Goal: Task Accomplishment & Management: Use online tool/utility

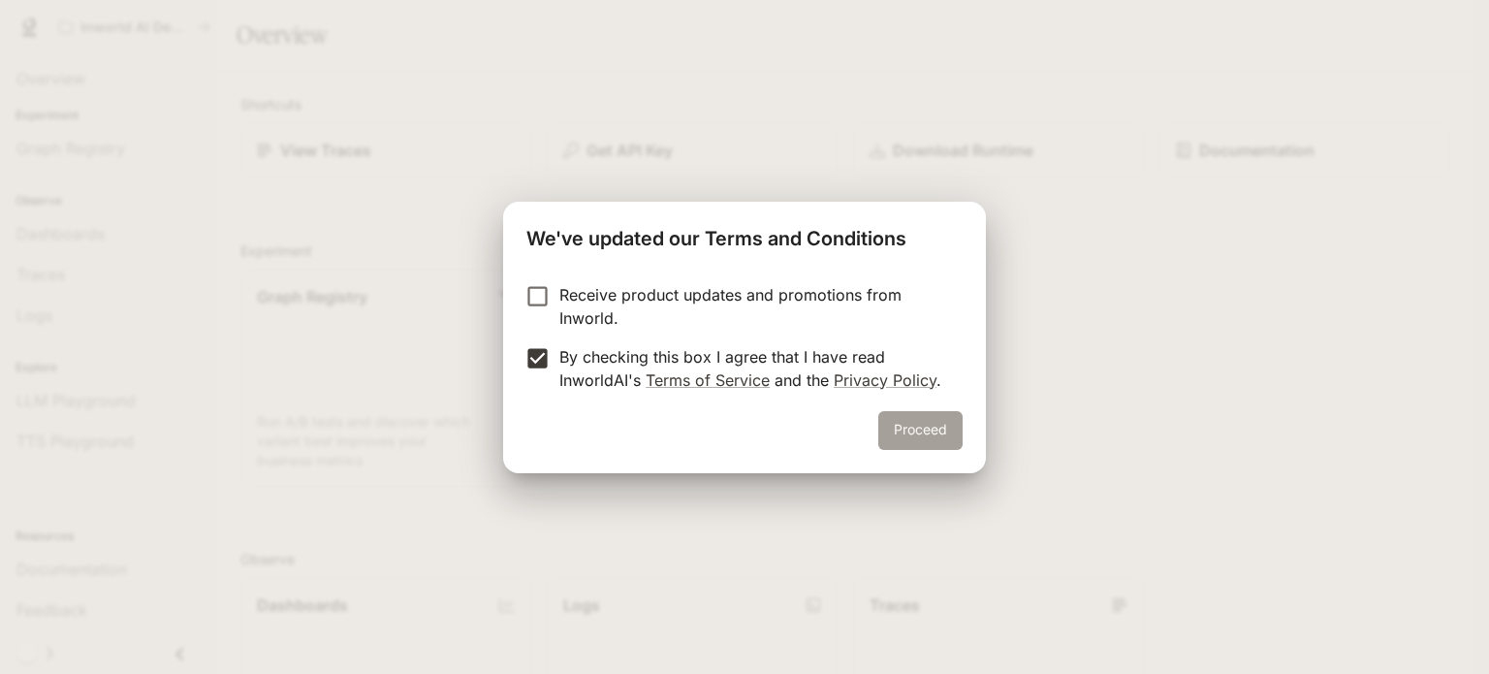
click at [925, 422] on button "Proceed" at bounding box center [920, 430] width 84 height 39
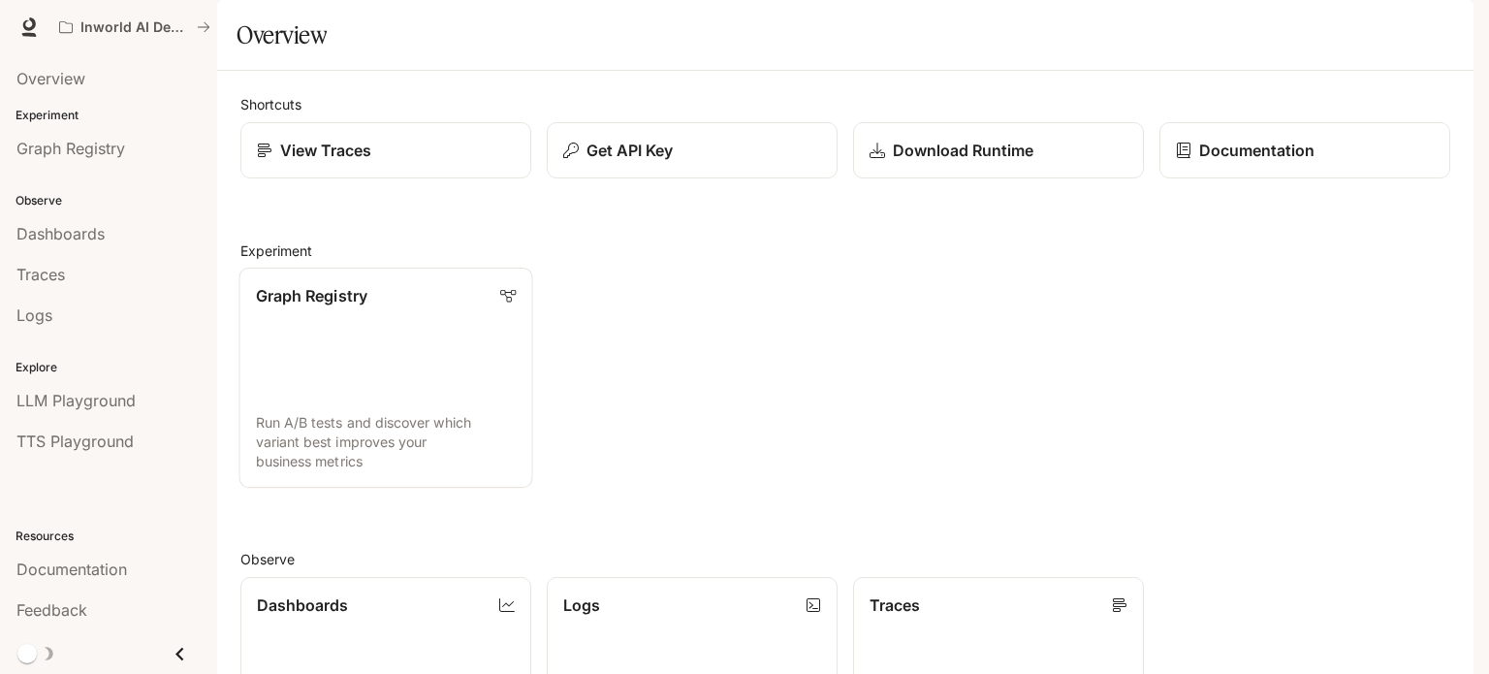
scroll to position [29, 0]
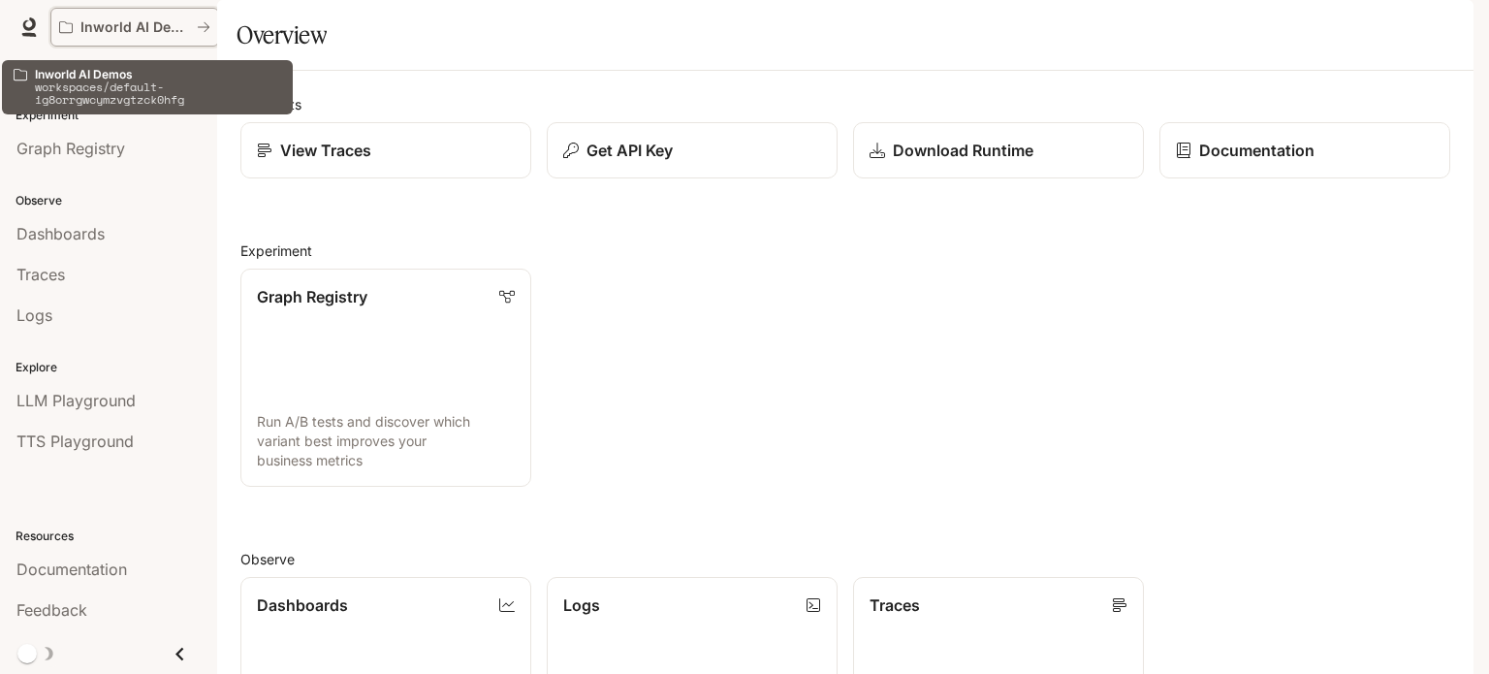
click at [211, 22] on button "Inworld AI Demos" at bounding box center [134, 27] width 169 height 39
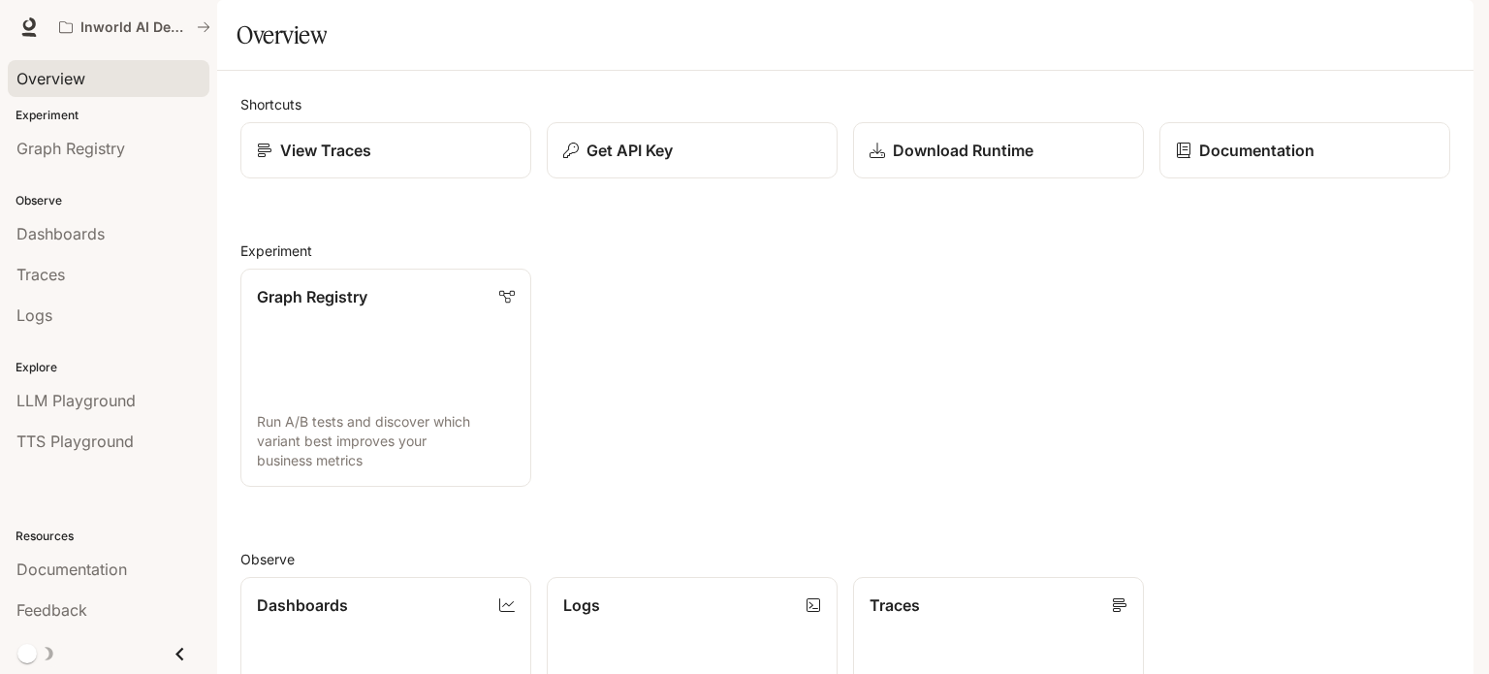
click at [97, 78] on div "Overview" at bounding box center [108, 78] width 184 height 23
click at [116, 246] on link "Dashboards" at bounding box center [109, 233] width 202 height 37
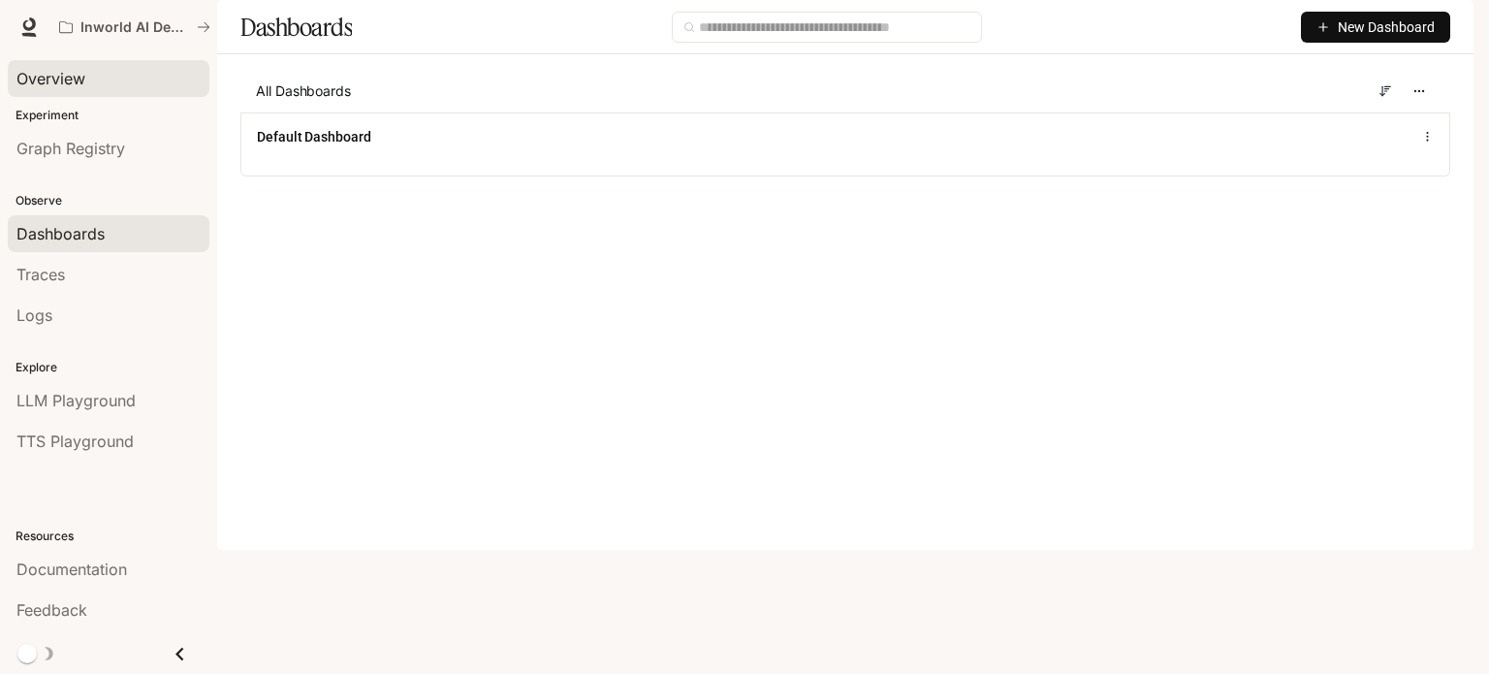
click at [78, 63] on link "Overview" at bounding box center [109, 78] width 202 height 37
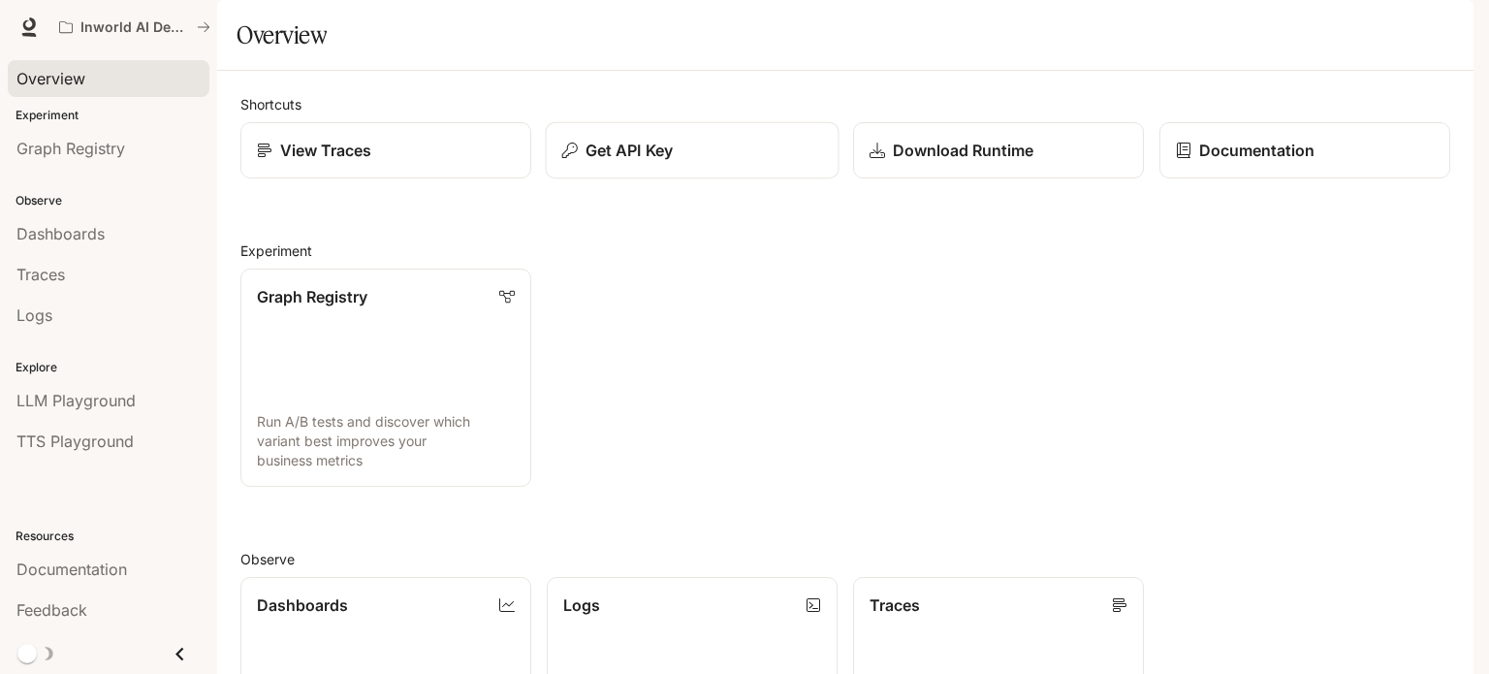
click at [731, 162] on div "Get API Key" at bounding box center [692, 150] width 261 height 23
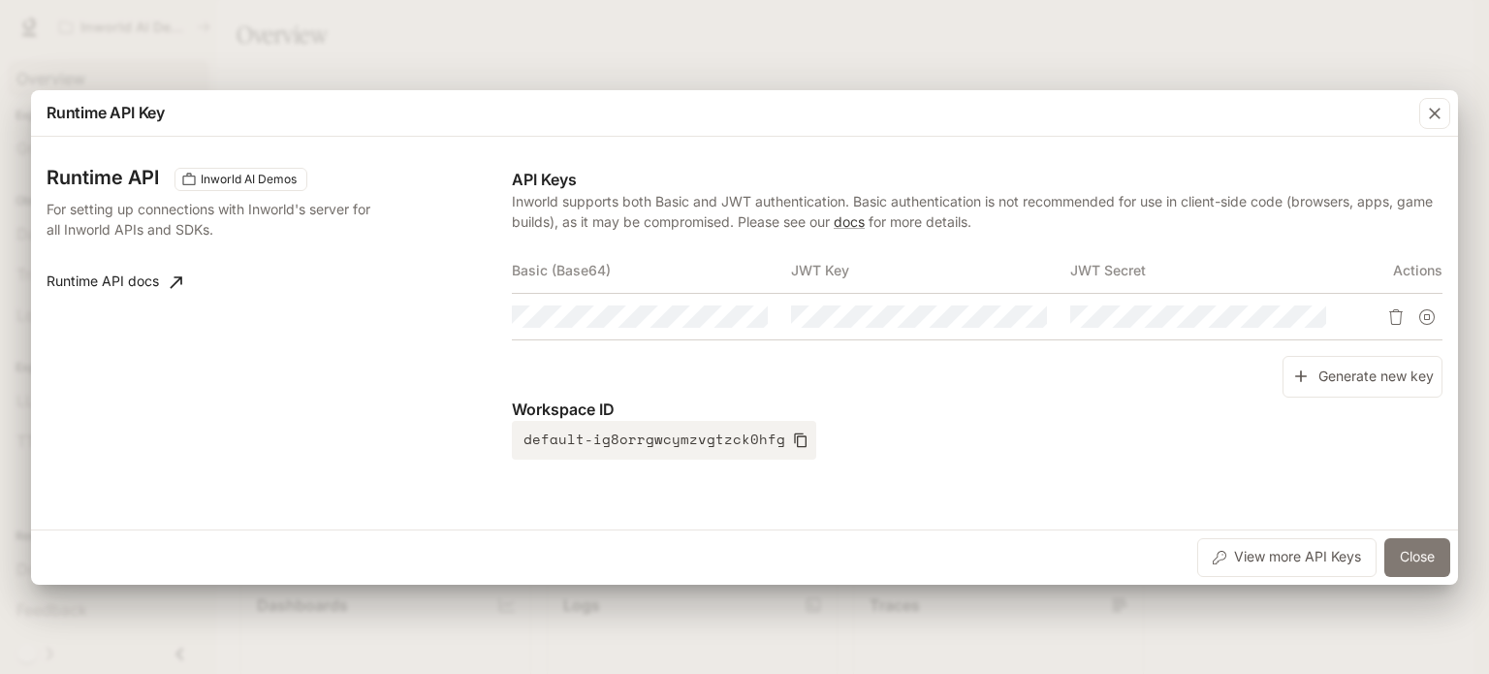
click at [1412, 559] on button "Close" at bounding box center [1418, 557] width 66 height 39
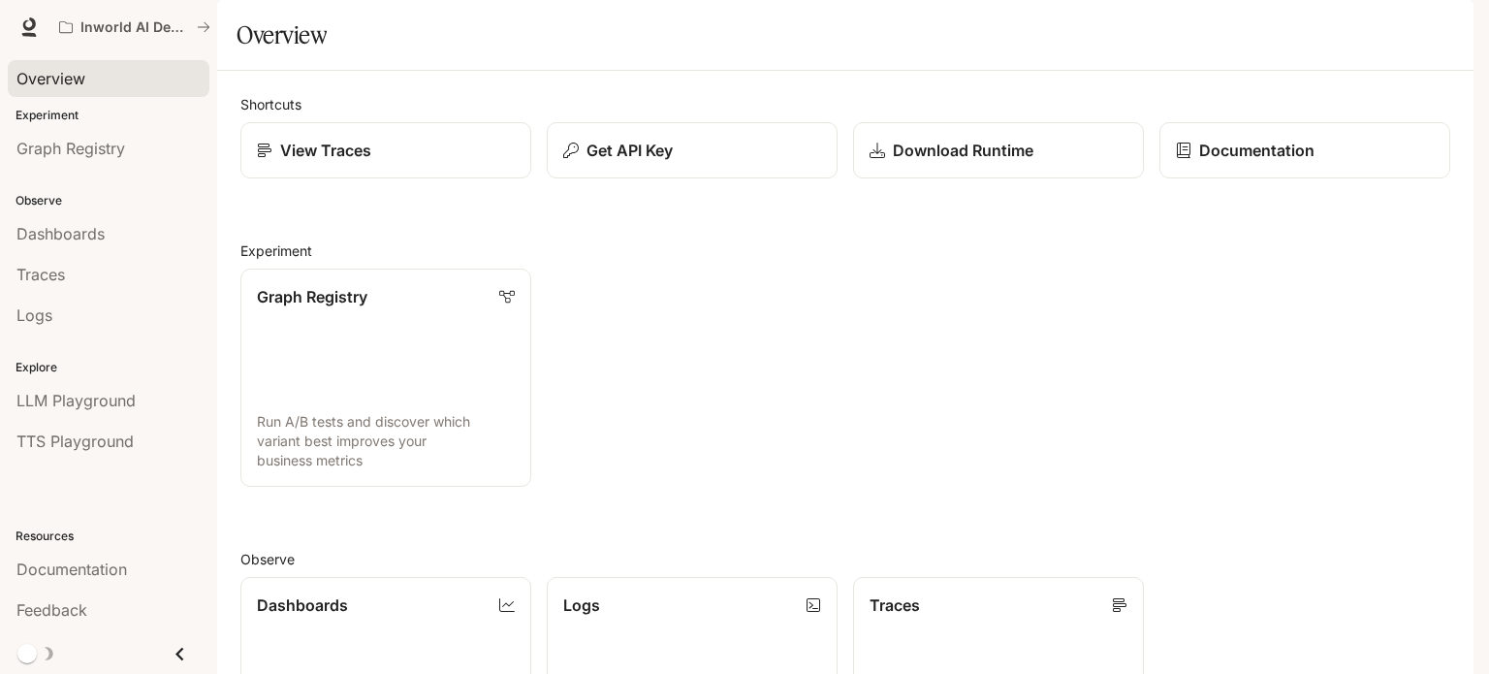
click at [171, 651] on icon "Close drawer" at bounding box center [180, 654] width 26 height 26
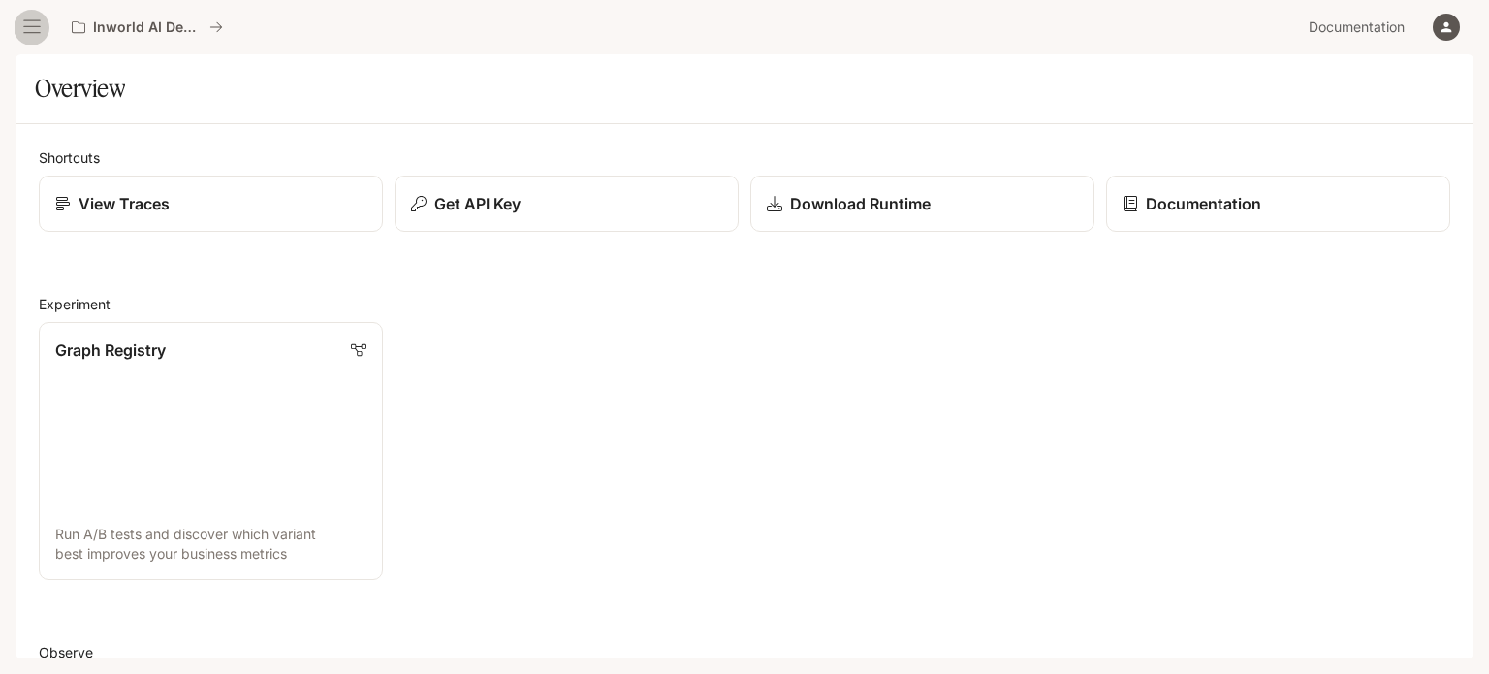
click at [47, 17] on button "open drawer" at bounding box center [32, 27] width 35 height 35
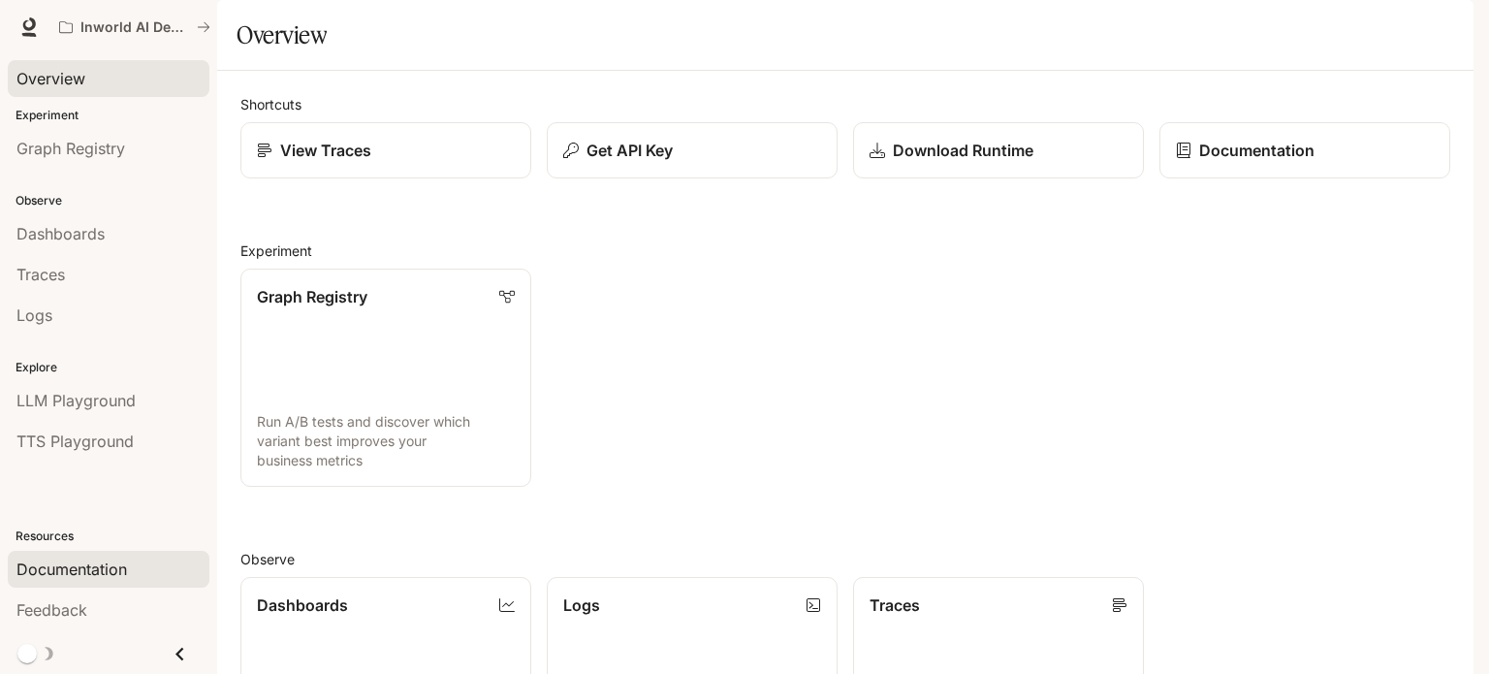
click at [105, 559] on span "Documentation" at bounding box center [71, 569] width 111 height 23
click at [1452, 29] on icon "button" at bounding box center [1447, 27] width 16 height 16
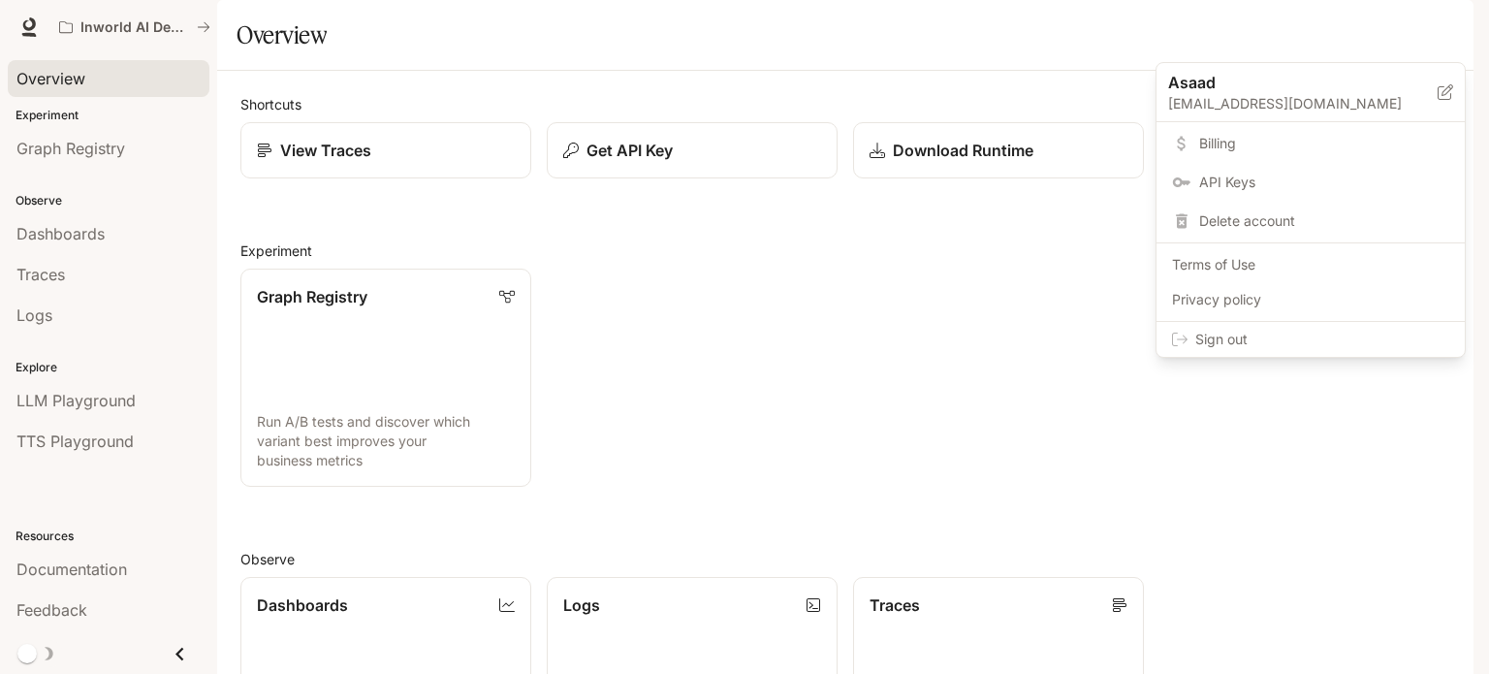
click at [91, 119] on div at bounding box center [744, 337] width 1489 height 674
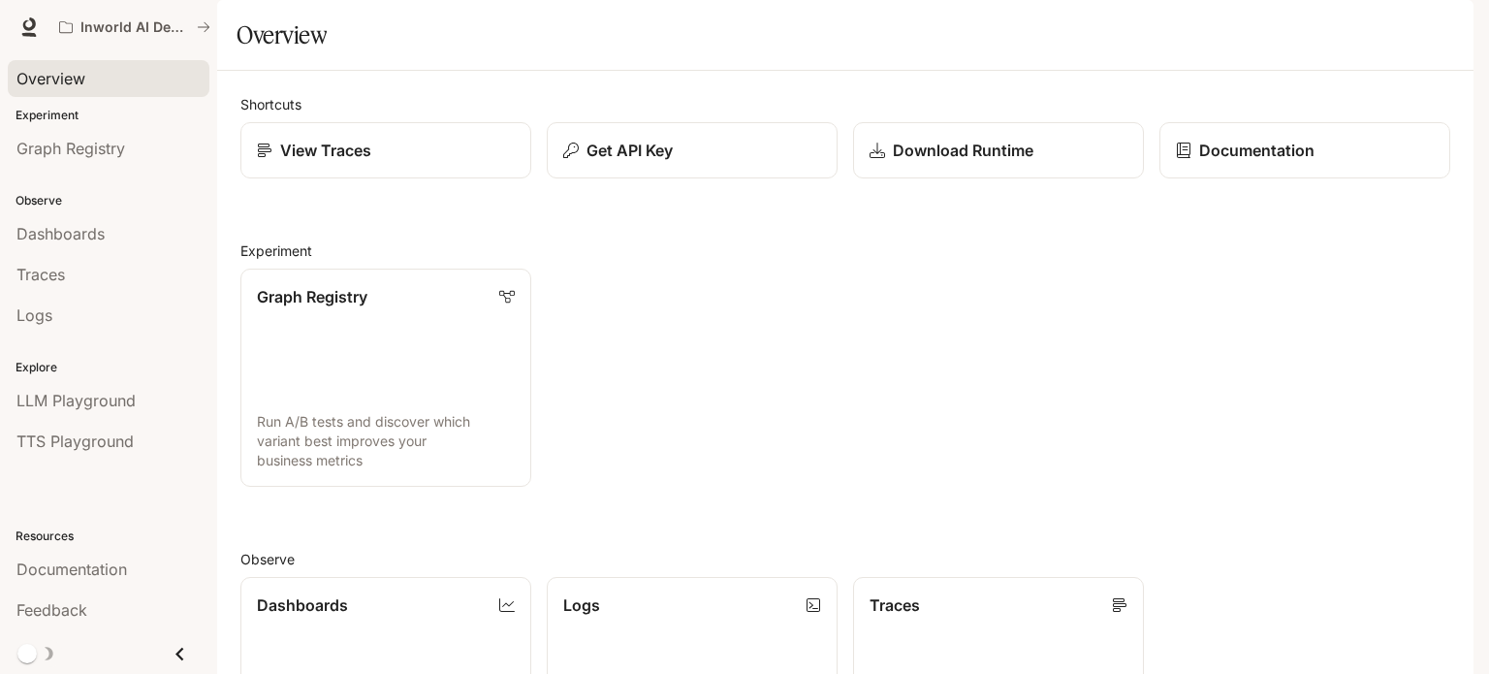
click at [50, 107] on p "Experiment" at bounding box center [108, 115] width 217 height 17
click at [20, 29] on icon at bounding box center [28, 26] width 19 height 19
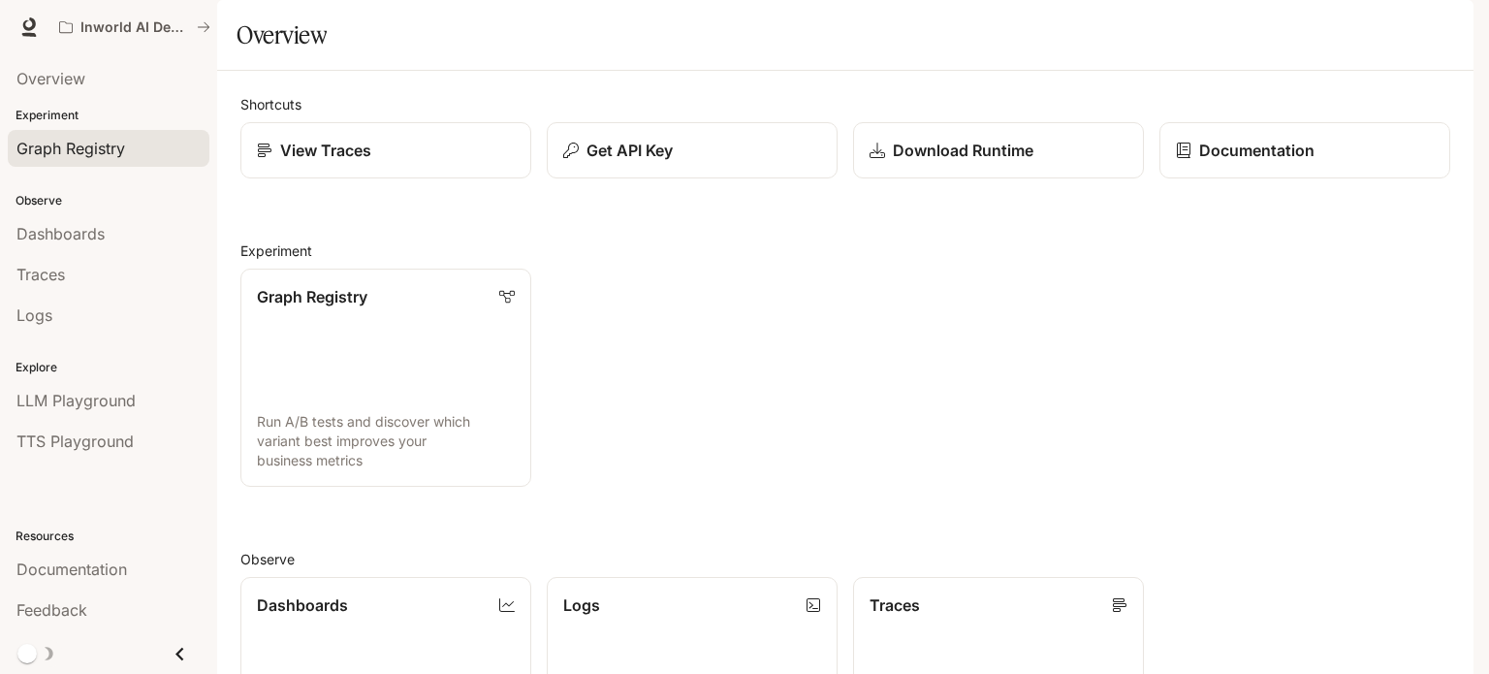
click at [64, 154] on span "Graph Registry" at bounding box center [70, 148] width 109 height 23
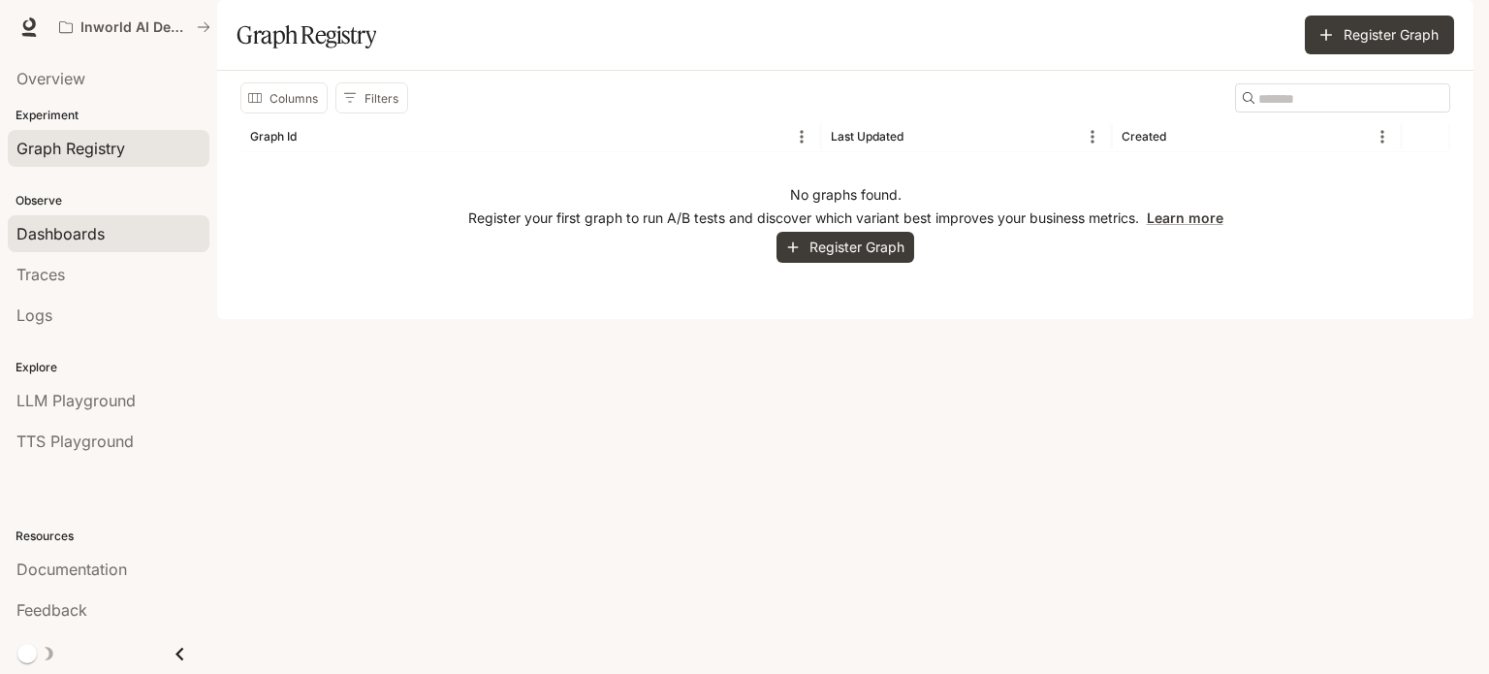
click at [40, 232] on span "Dashboards" at bounding box center [60, 233] width 88 height 23
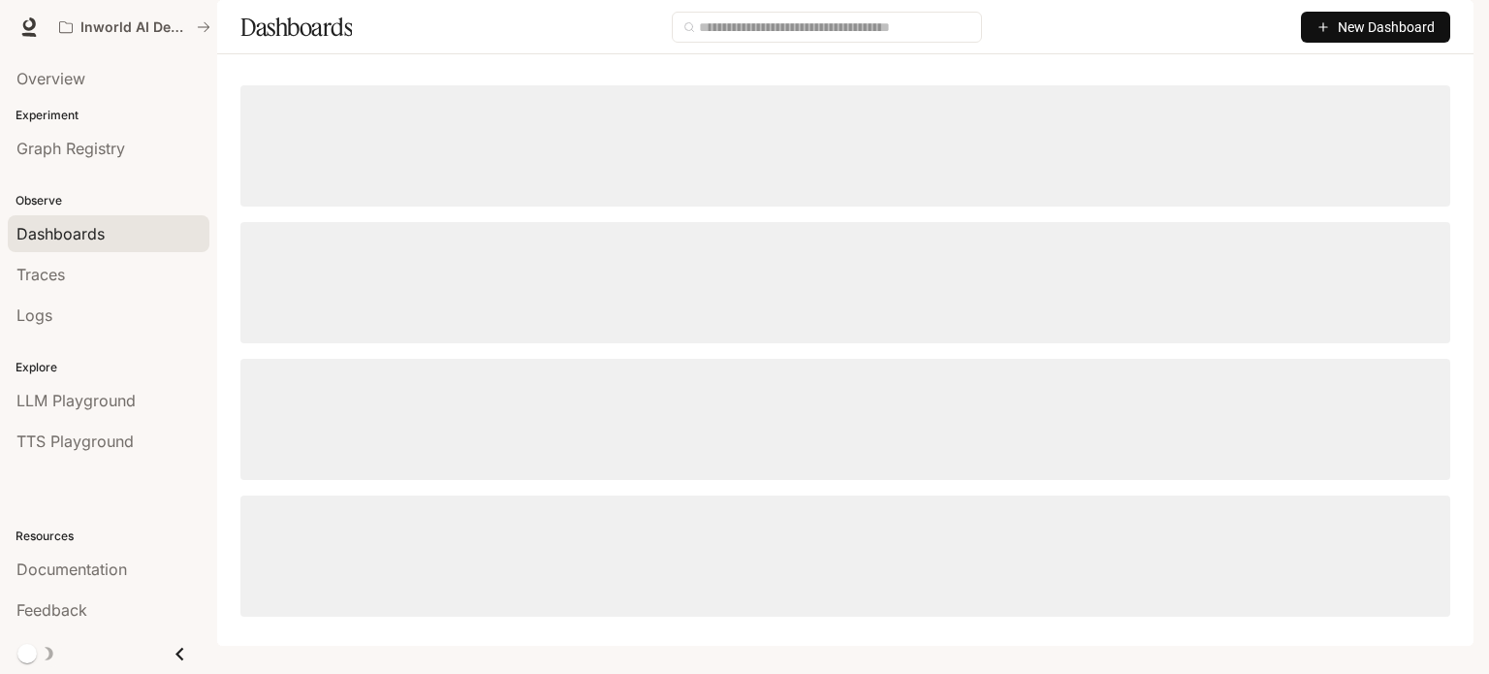
click at [1349, 38] on span "New Dashboard" at bounding box center [1386, 26] width 97 height 21
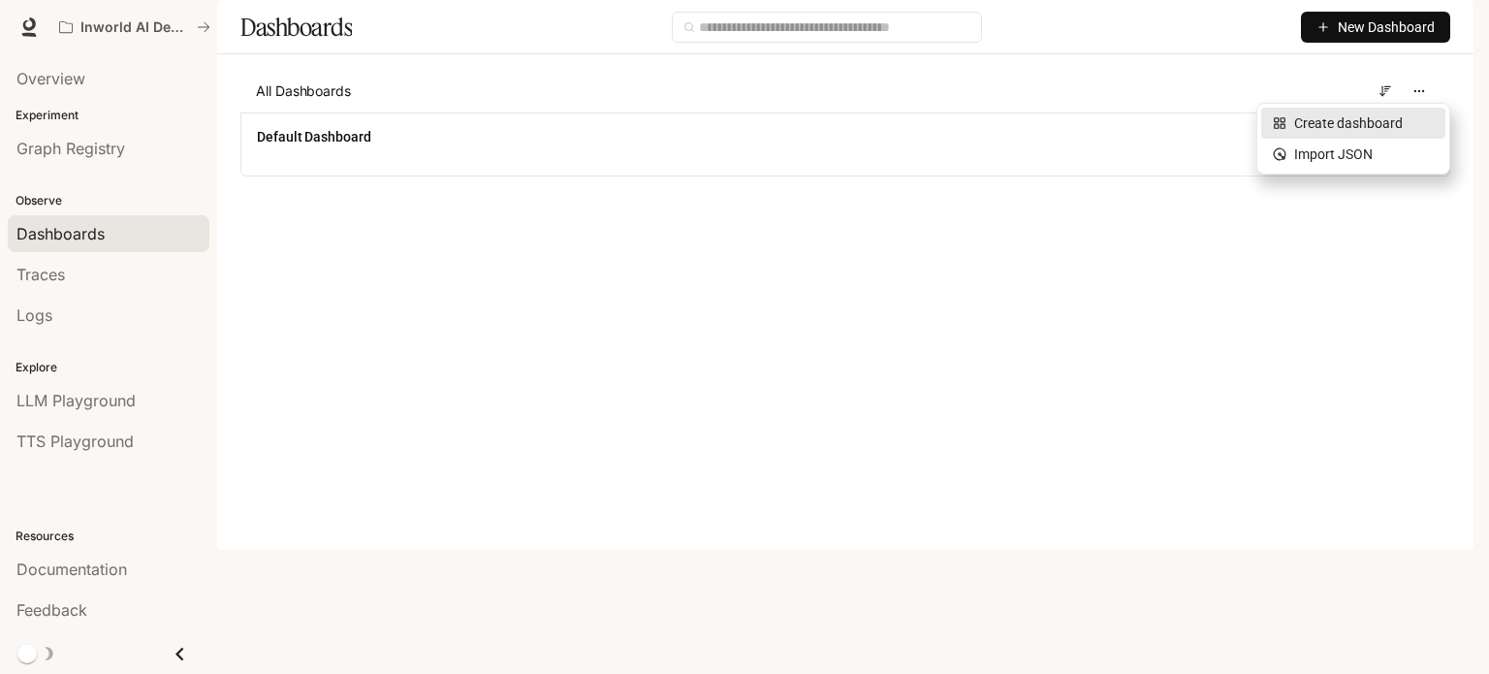
click at [1333, 119] on div "Create dashboard" at bounding box center [1353, 122] width 161 height 21
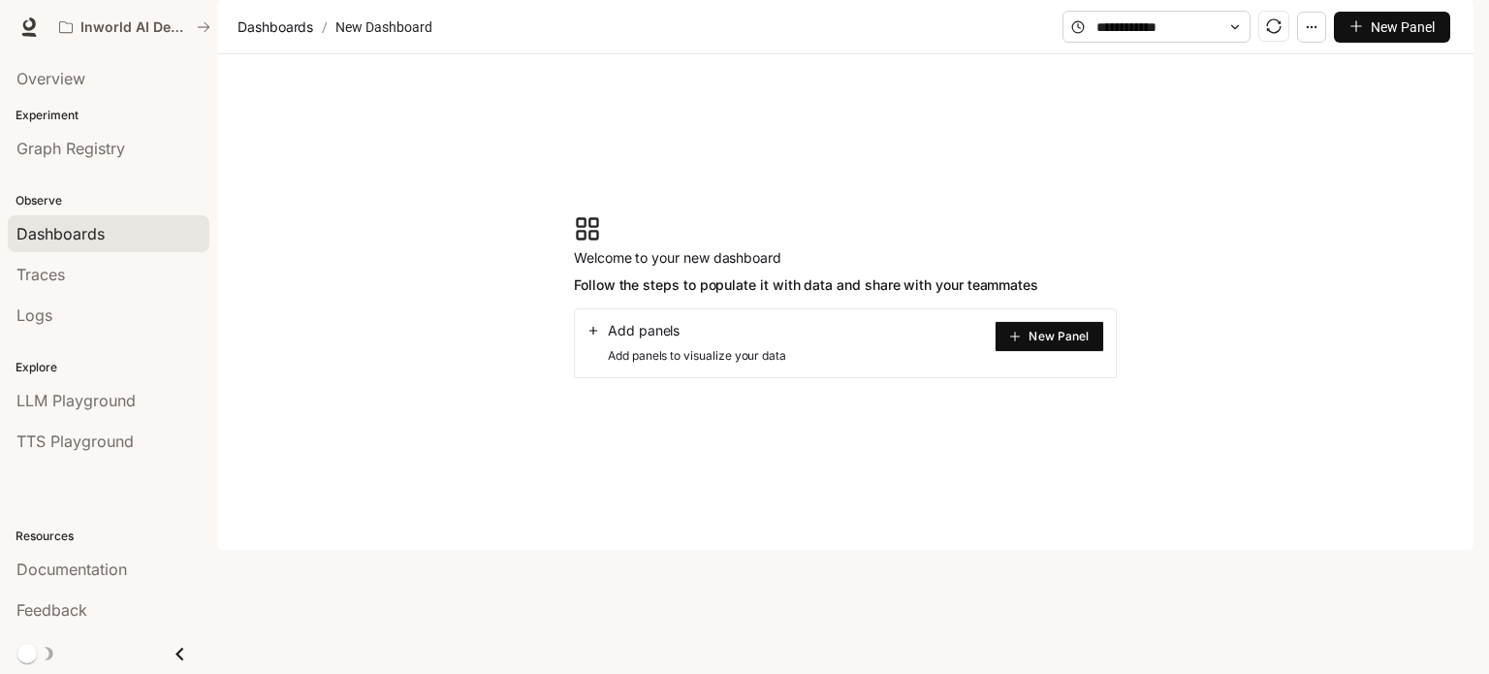
click at [1042, 341] on span "New Panel" at bounding box center [1059, 337] width 60 height 10
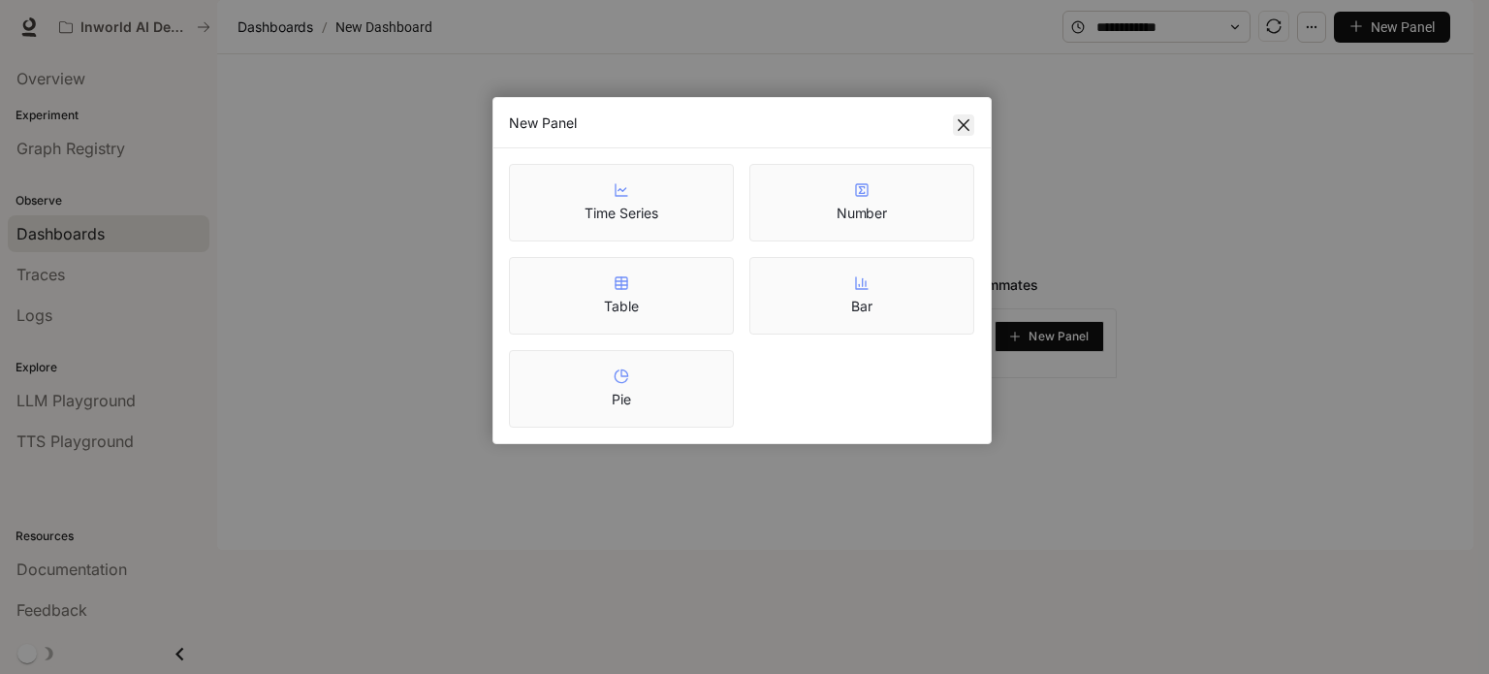
click at [957, 129] on icon "close" at bounding box center [964, 125] width 16 height 16
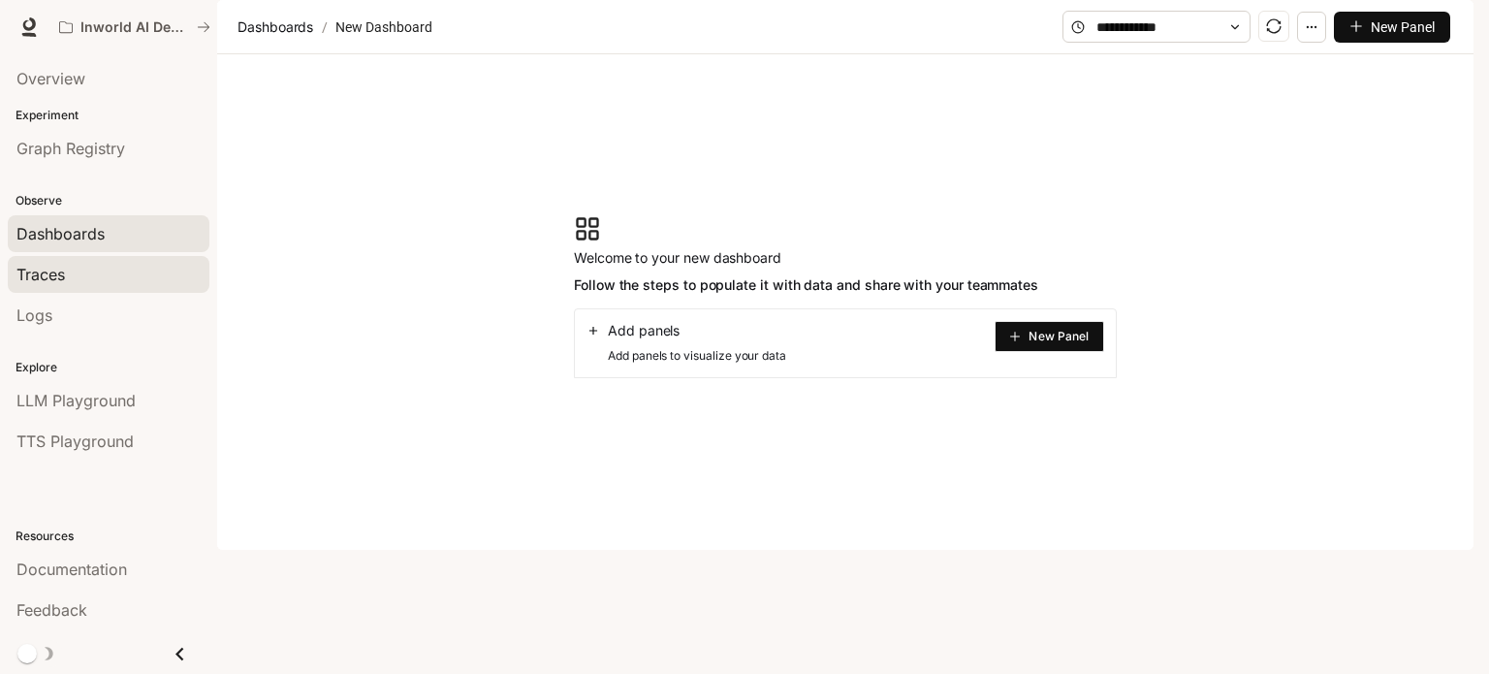
click at [62, 274] on span "Traces" at bounding box center [40, 274] width 48 height 23
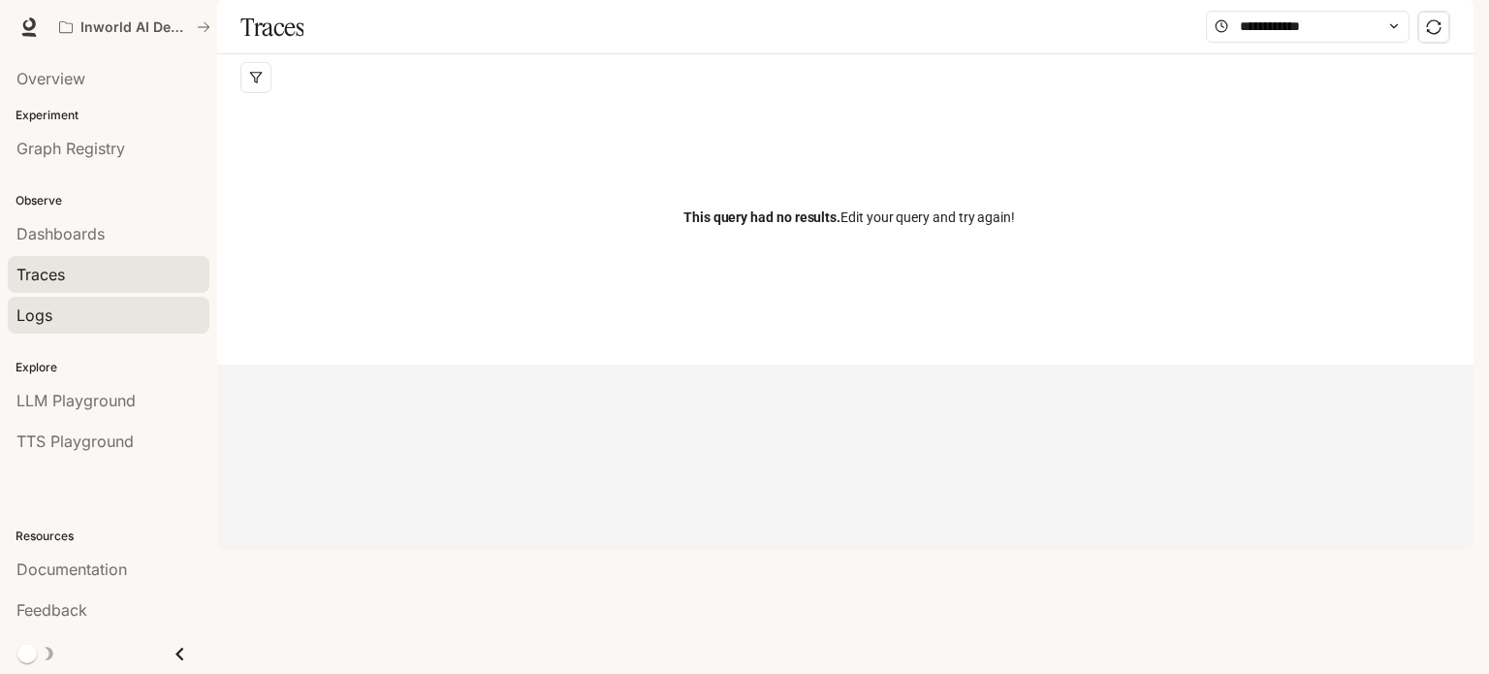
click at [61, 314] on div "Logs" at bounding box center [108, 314] width 184 height 23
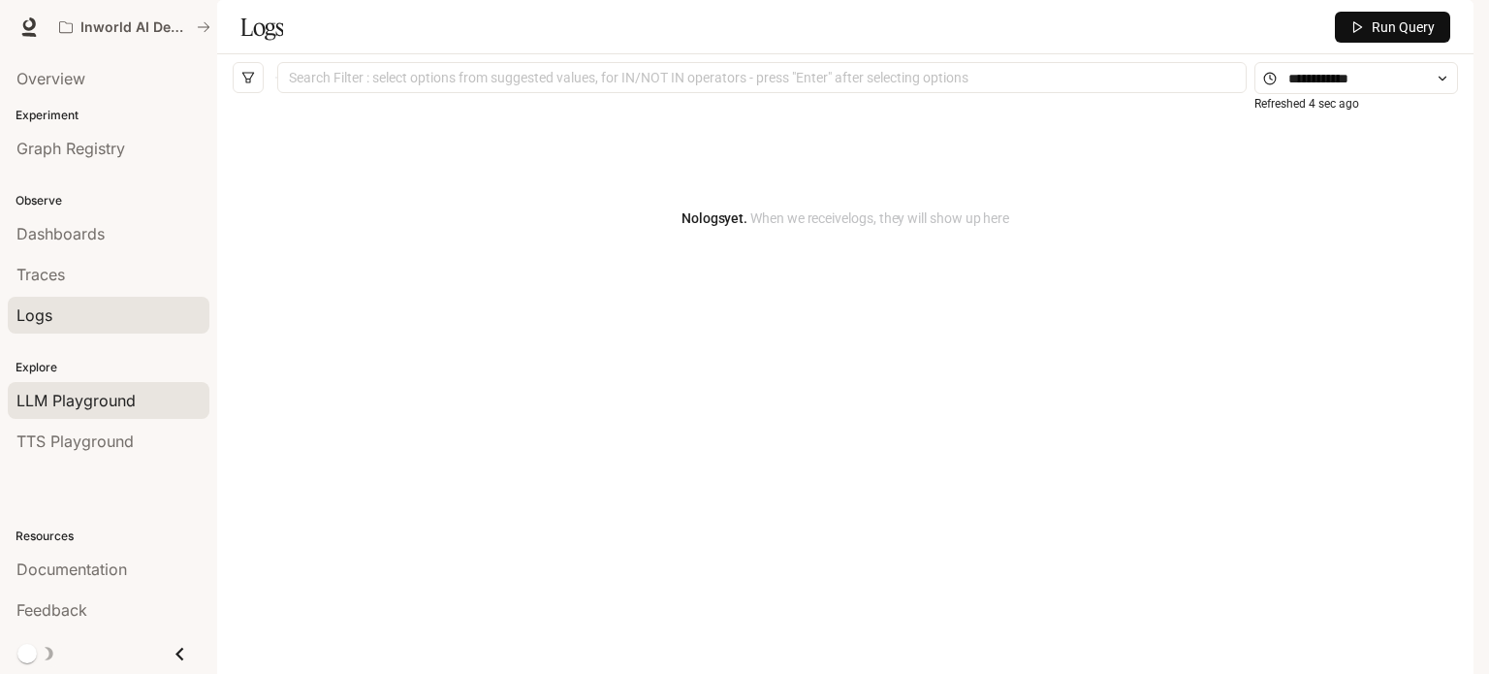
click at [123, 391] on span "LLM Playground" at bounding box center [75, 400] width 119 height 23
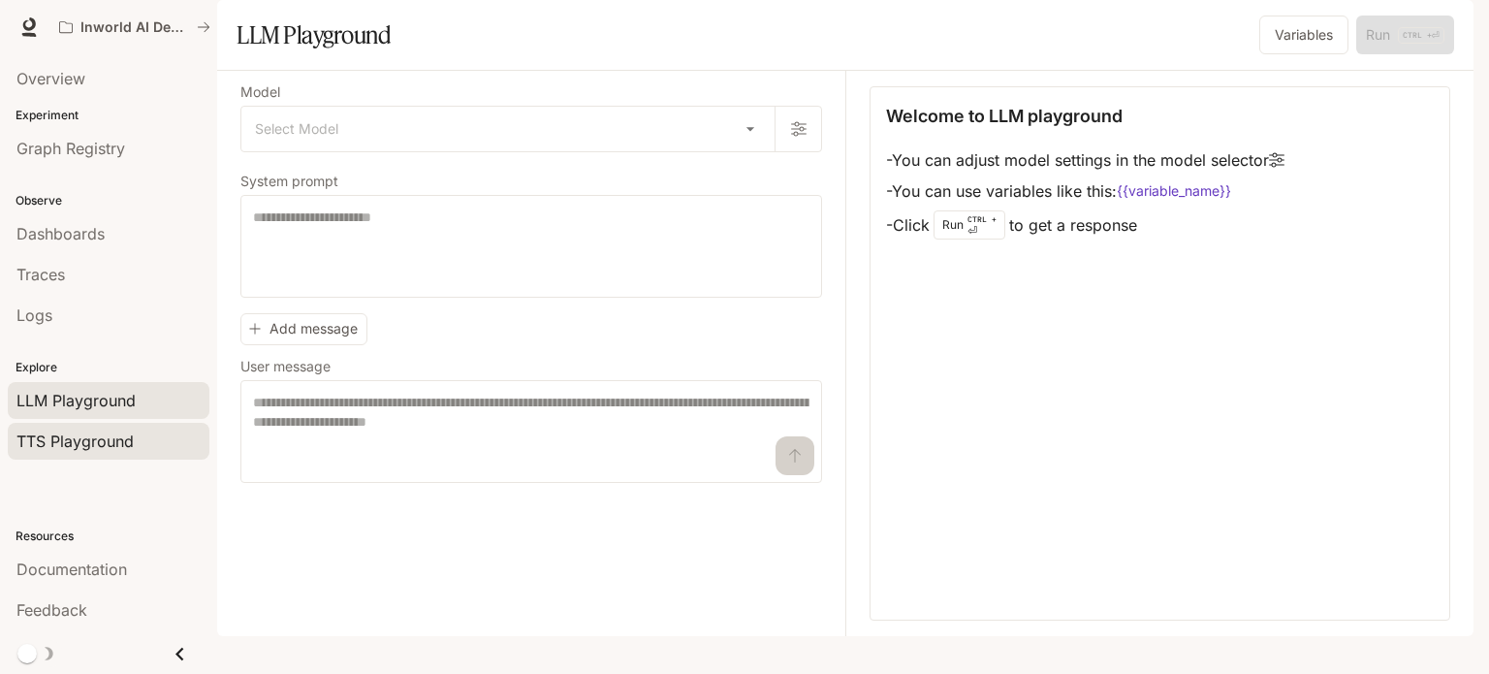
click at [108, 423] on link "TTS Playground" at bounding box center [109, 441] width 202 height 37
